Goal: Information Seeking & Learning: Learn about a topic

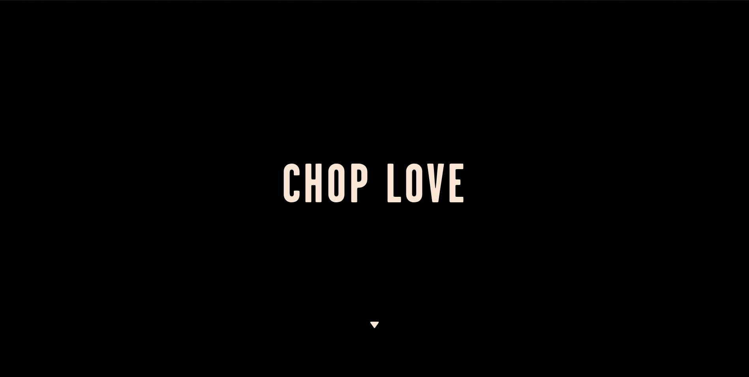
click at [374, 318] on div at bounding box center [374, 188] width 749 height 377
click at [375, 323] on img at bounding box center [375, 325] width 10 height 6
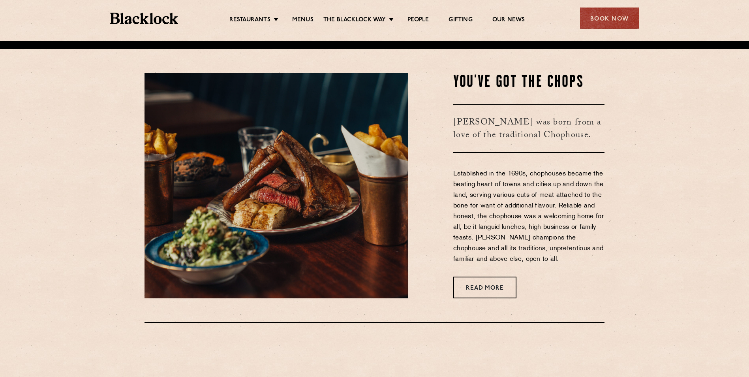
scroll to position [336, 0]
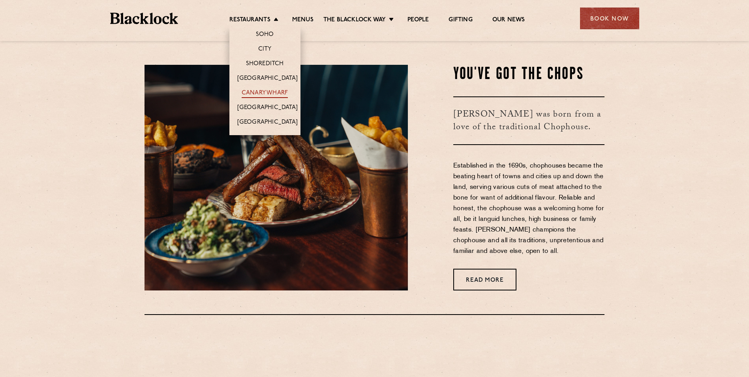
click at [275, 89] on link "Canary Wharf" at bounding box center [265, 93] width 46 height 9
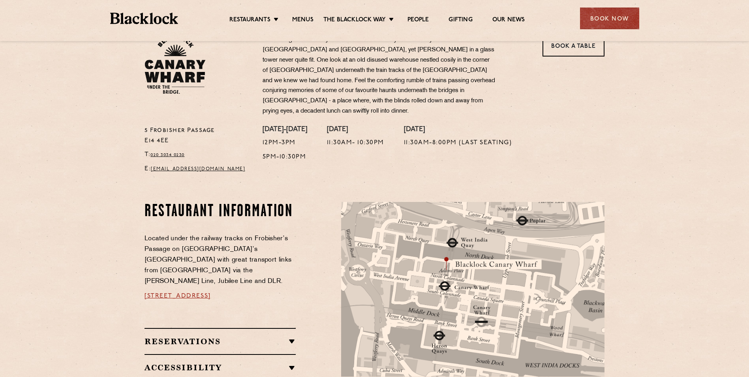
scroll to position [277, 0]
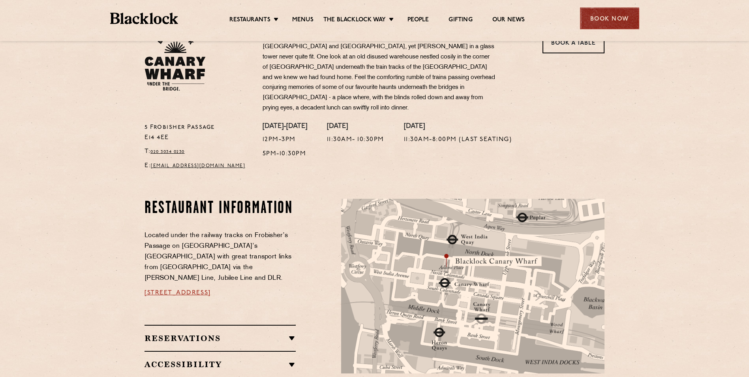
click at [604, 21] on div "Book Now" at bounding box center [609, 19] width 59 height 22
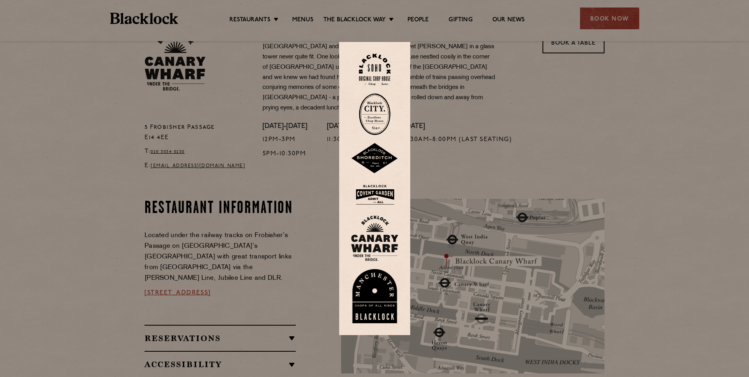
click at [383, 222] on img at bounding box center [374, 238] width 47 height 46
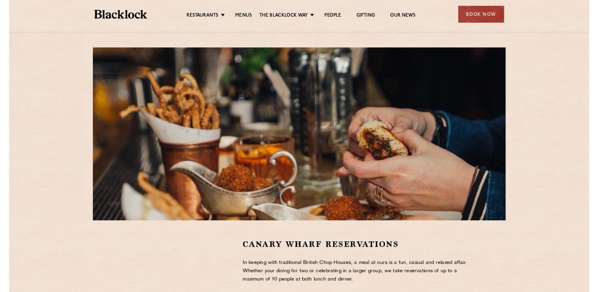
scroll to position [119, 0]
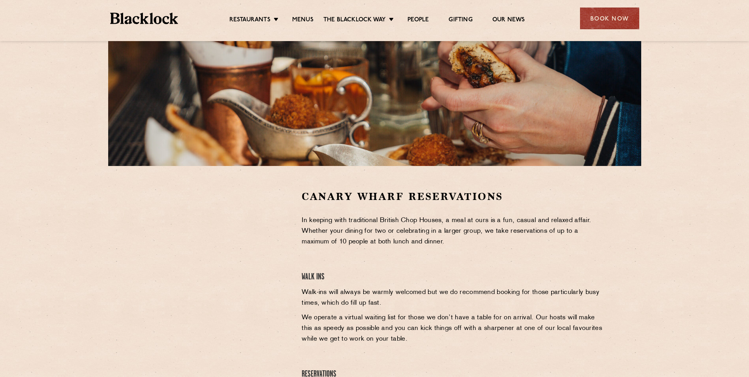
click at [290, 213] on div at bounding box center [217, 249] width 145 height 119
click at [294, 185] on section "Canary Wharf Reservations In keeping with traditional British Chop Houses, a me…" at bounding box center [374, 307] width 749 height 282
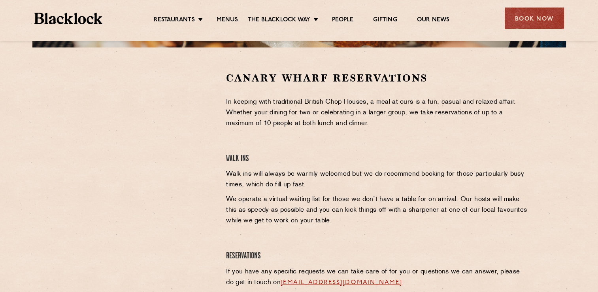
scroll to position [198, 0]
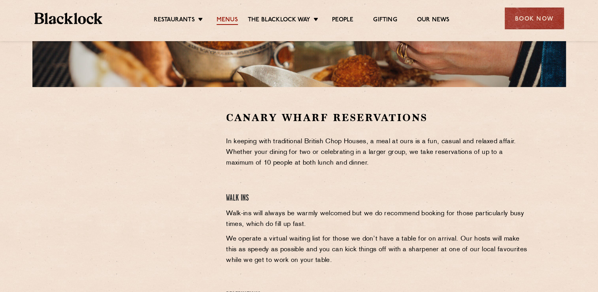
click at [226, 19] on link "Menus" at bounding box center [227, 20] width 21 height 9
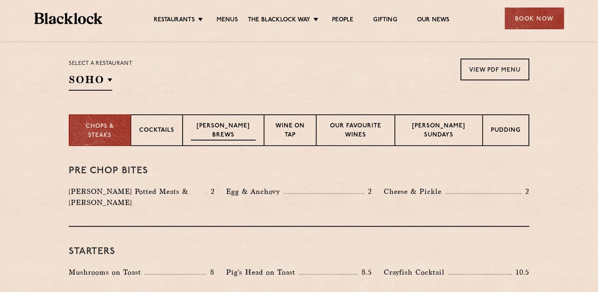
scroll to position [277, 0]
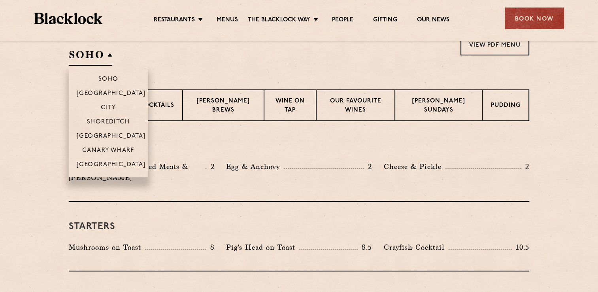
click at [98, 64] on h2 "SOHO" at bounding box center [90, 57] width 43 height 18
click at [117, 149] on p "Canary Wharf" at bounding box center [108, 151] width 52 height 8
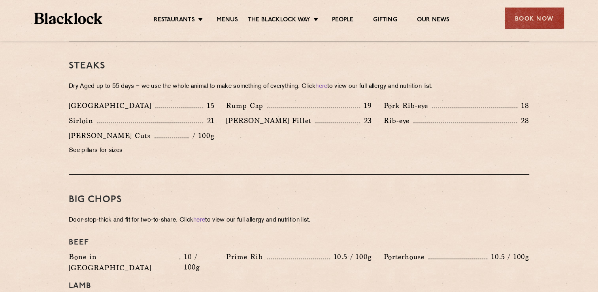
scroll to position [751, 0]
click at [139, 194] on h3 "Big Chops" at bounding box center [299, 199] width 460 height 10
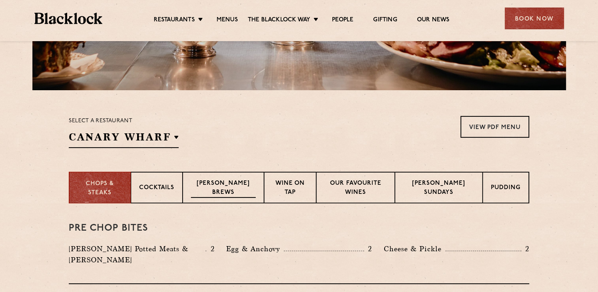
scroll to position [198, 0]
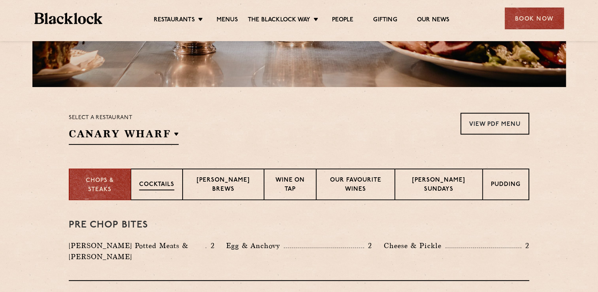
click at [182, 198] on div "Cocktails" at bounding box center [157, 184] width 52 height 32
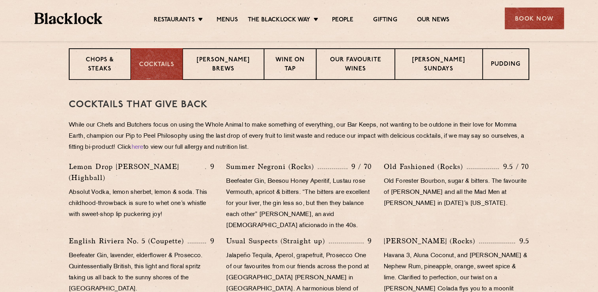
scroll to position [277, 0]
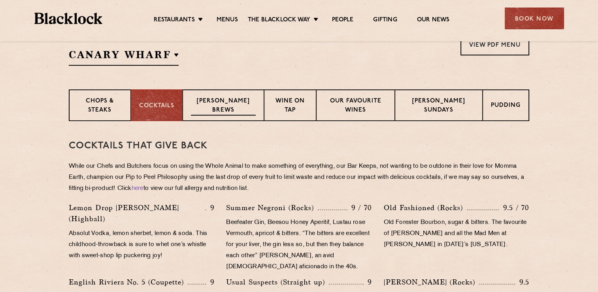
click at [239, 104] on p "Blacklock Brews" at bounding box center [223, 106] width 65 height 19
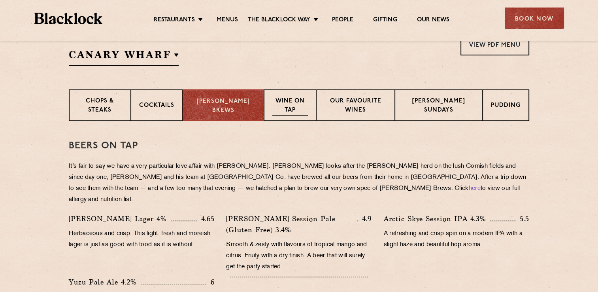
click at [272, 104] on p "Wine on Tap" at bounding box center [289, 106] width 35 height 19
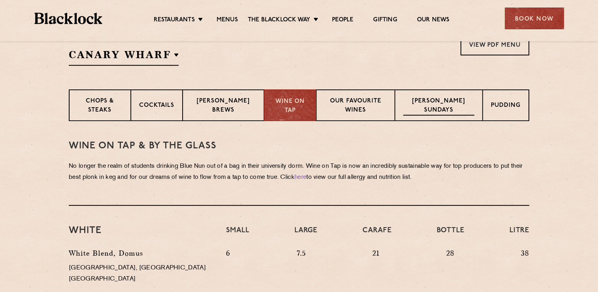
click at [422, 99] on p "Blacklock Sundays" at bounding box center [438, 106] width 71 height 19
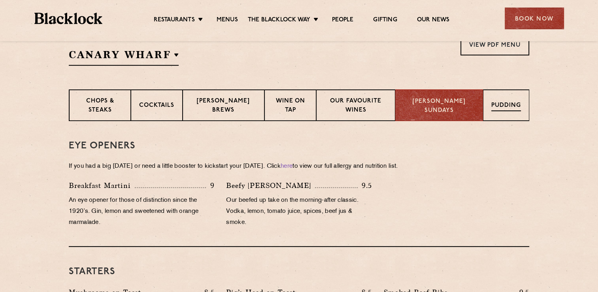
click at [503, 102] on p "Pudding" at bounding box center [506, 106] width 30 height 10
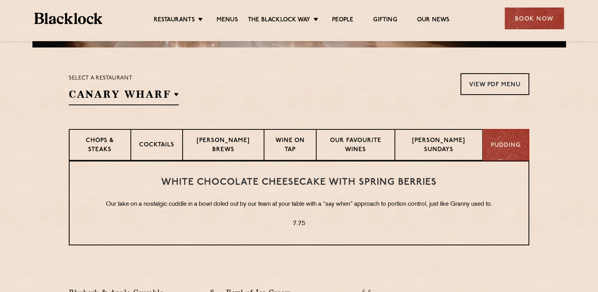
scroll to position [237, 0]
click at [237, 144] on p "Blacklock Brews" at bounding box center [223, 145] width 65 height 19
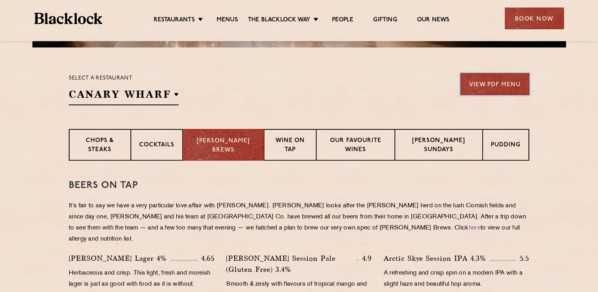
click at [463, 78] on link "View PDF Menu" at bounding box center [494, 84] width 69 height 22
